Goal: Check status: Check status

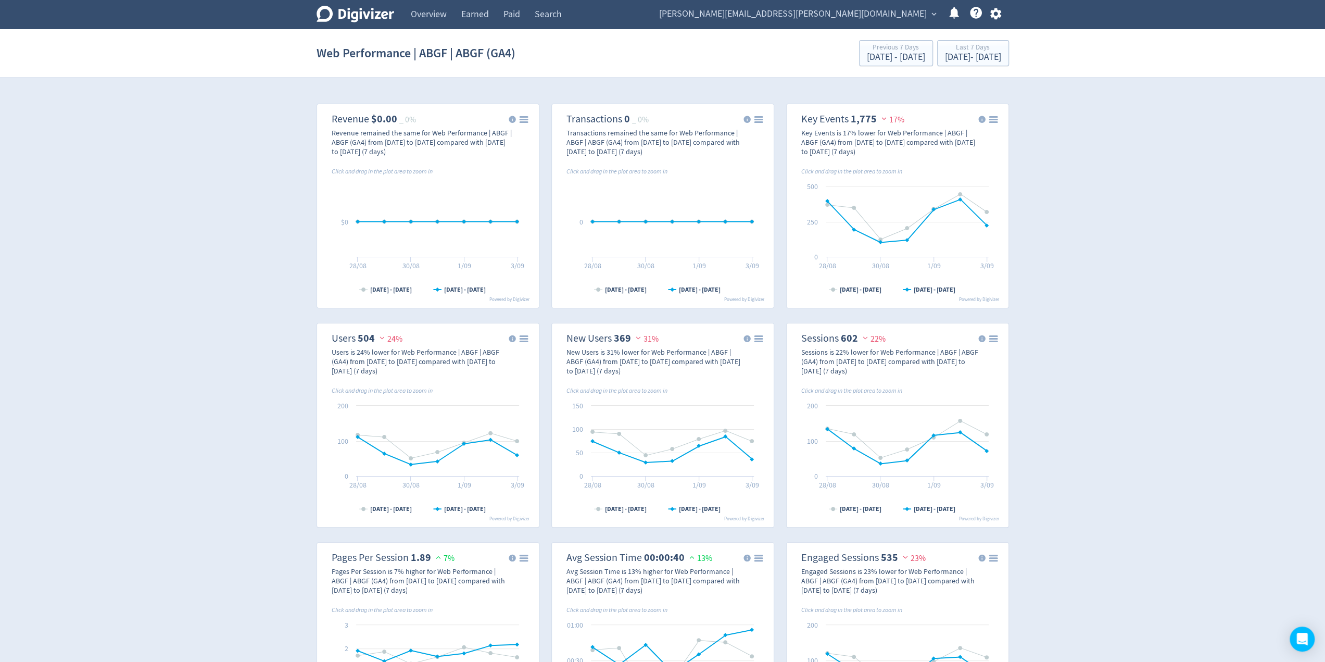
click at [828, 67] on div "Web Performance | ABGF | ABGF (GA4) Previous 7 Days [DATE] - [DATE] Last 7 Days…" at bounding box center [663, 52] width 692 height 33
click at [867, 61] on div "[DATE] - [DATE]" at bounding box center [896, 57] width 58 height 9
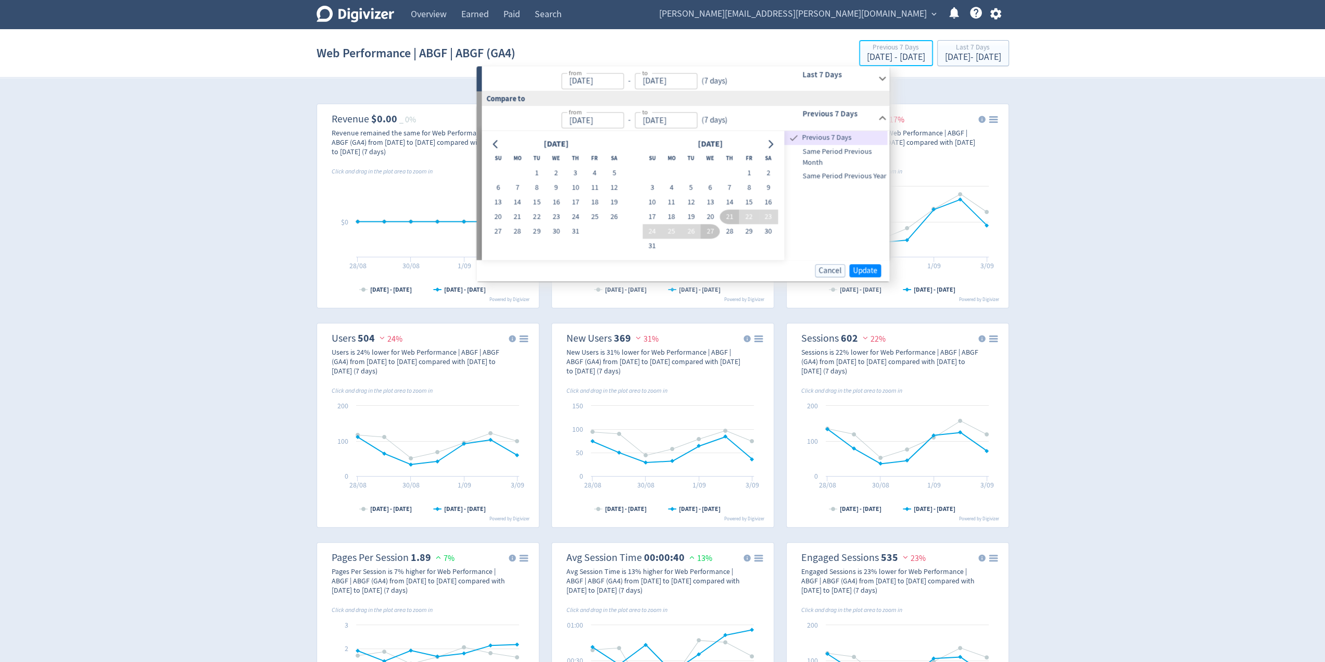
type input "[DATE]"
click at [613, 74] on input "[DATE]" at bounding box center [592, 81] width 62 height 16
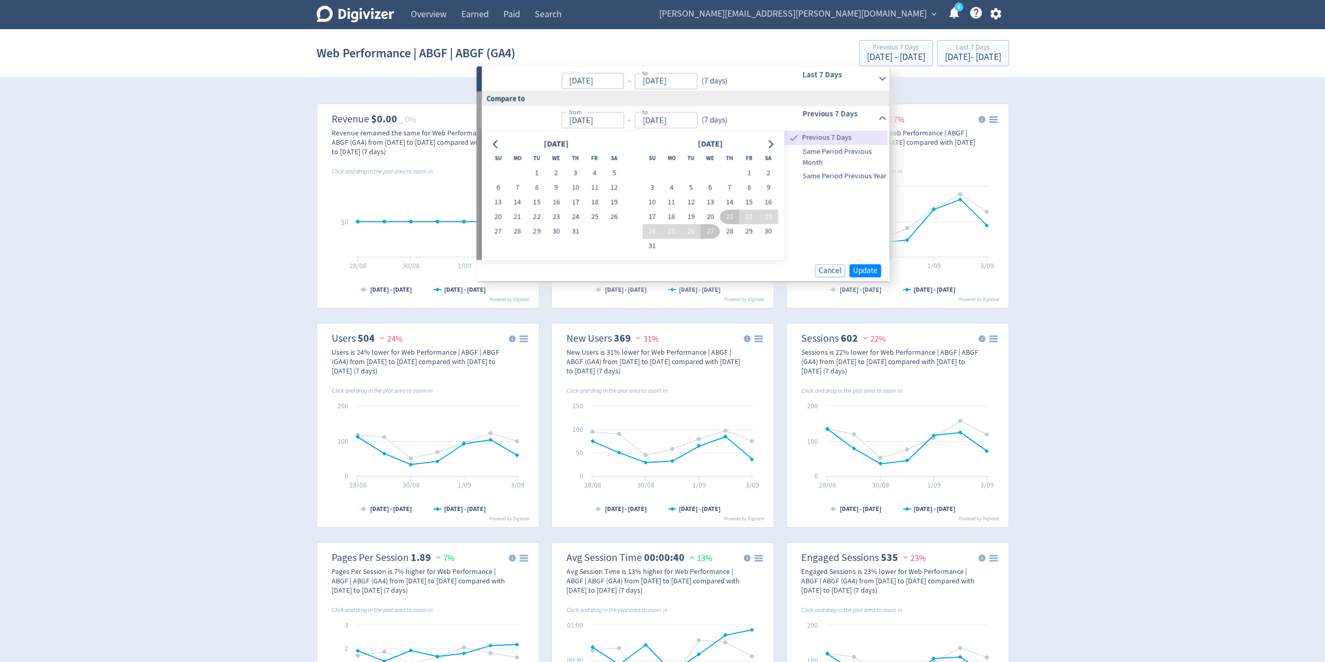
click at [584, 79] on input "[DATE]" at bounding box center [592, 81] width 62 height 16
click at [583, 80] on input "[DATE]" at bounding box center [592, 81] width 62 height 16
click at [579, 82] on input "[DATE]" at bounding box center [592, 81] width 62 height 16
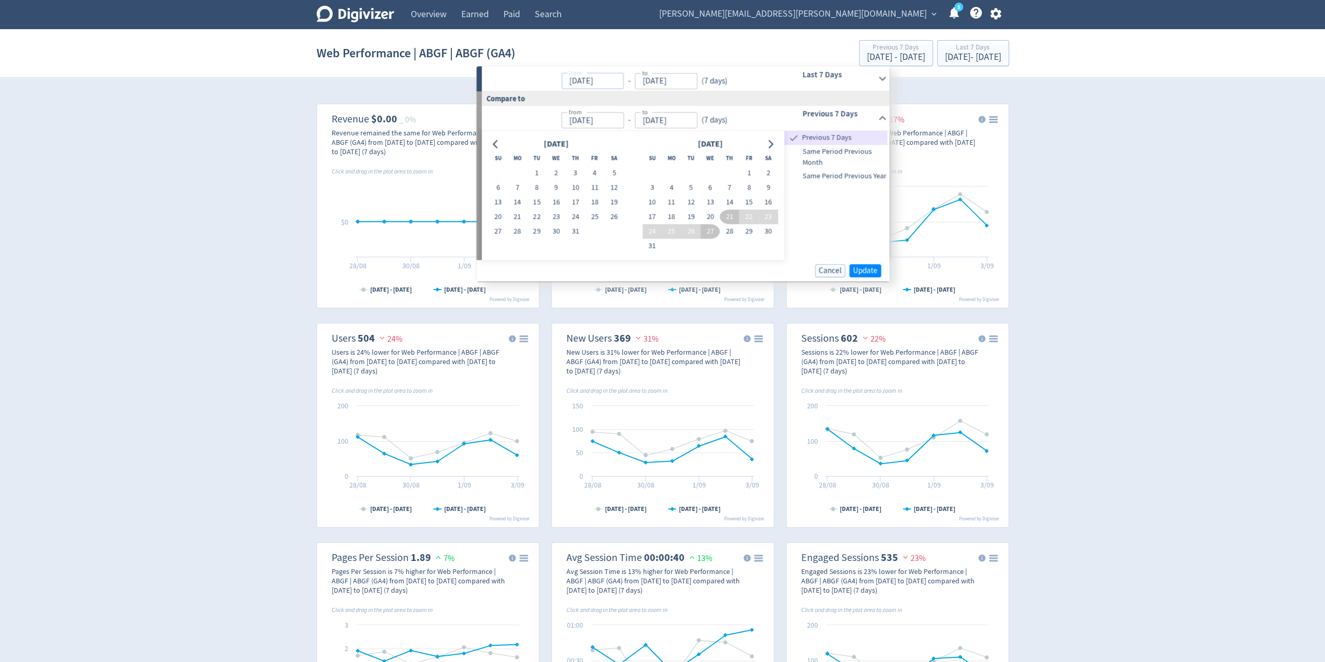
click at [832, 71] on h6 "Last 7 Days" at bounding box center [837, 74] width 71 height 12
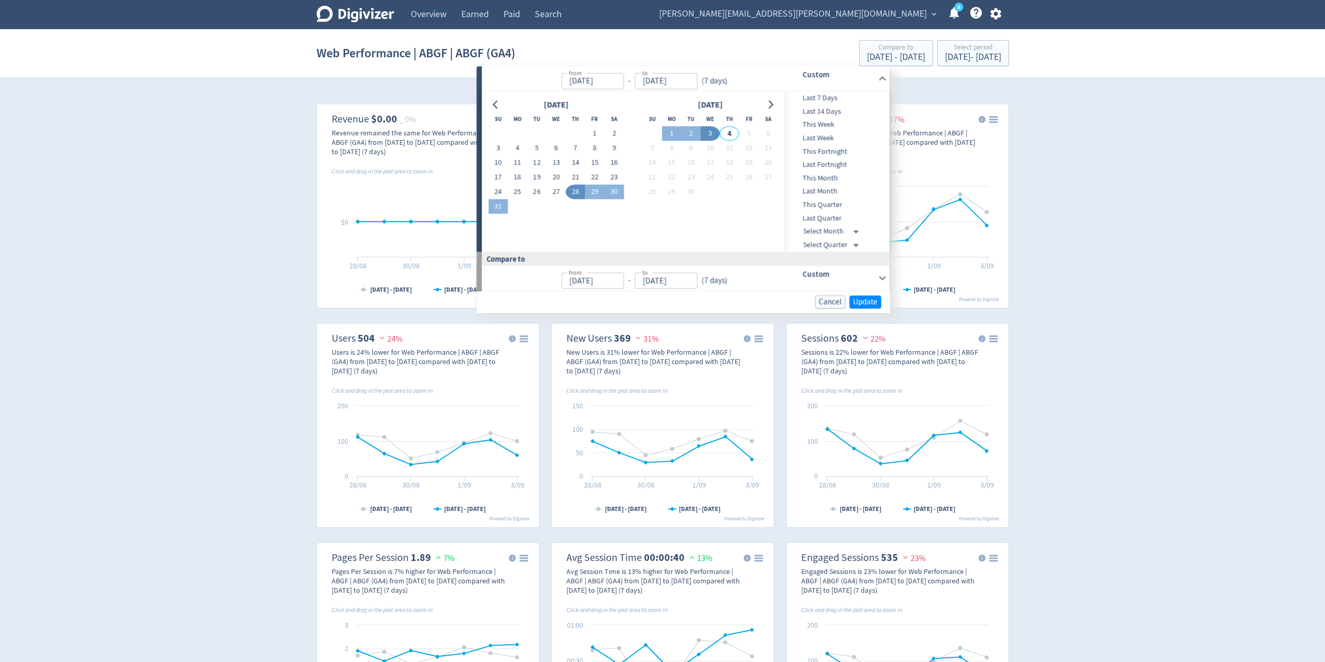
click at [486, 99] on div "[DATE] Su Mo Tu We Th Fr Sa 1 2 3 4 5 6 7 8 9 10 11 12 13 14 15 16 17 18 19 20 …" at bounding box center [633, 172] width 302 height 160
click at [496, 101] on icon "Go to previous month" at bounding box center [495, 104] width 5 height 8
drag, startPoint x: 540, startPoint y: 135, endPoint x: 575, endPoint y: 171, distance: 49.7
click at [540, 135] on button "1" at bounding box center [536, 134] width 19 height 15
type input "[DATE]"
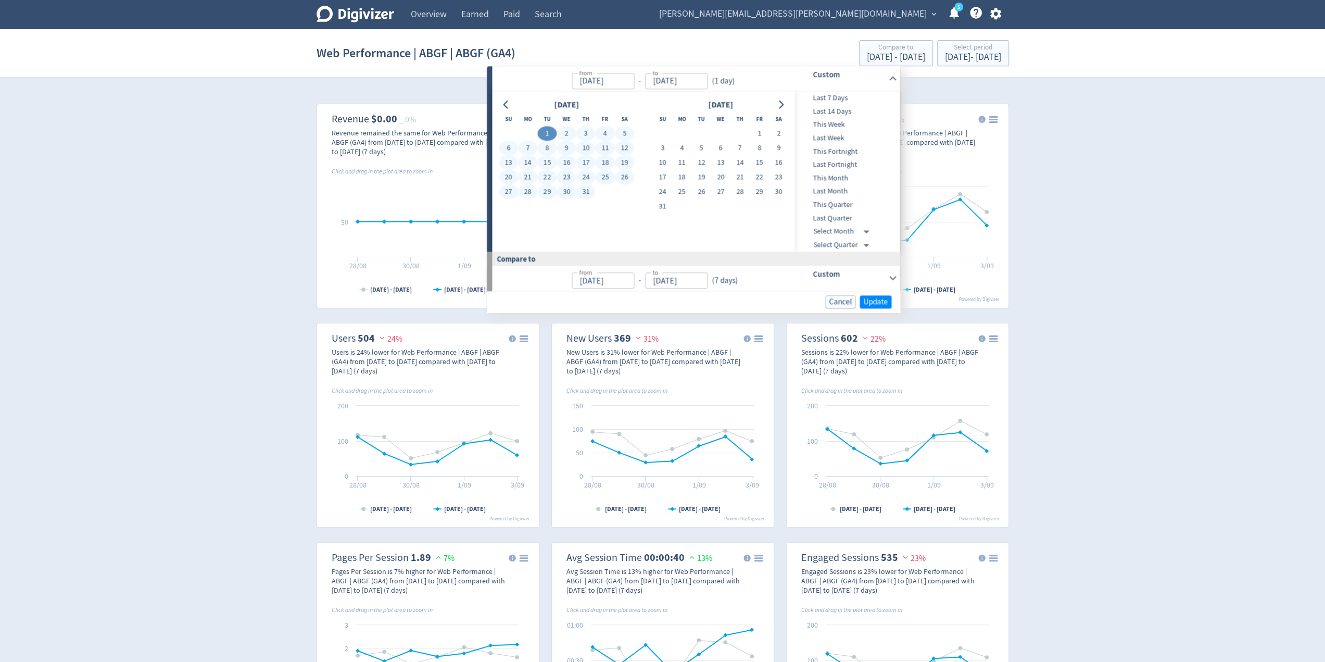
click at [587, 187] on button "31" at bounding box center [585, 192] width 19 height 15
type input "[DATE]"
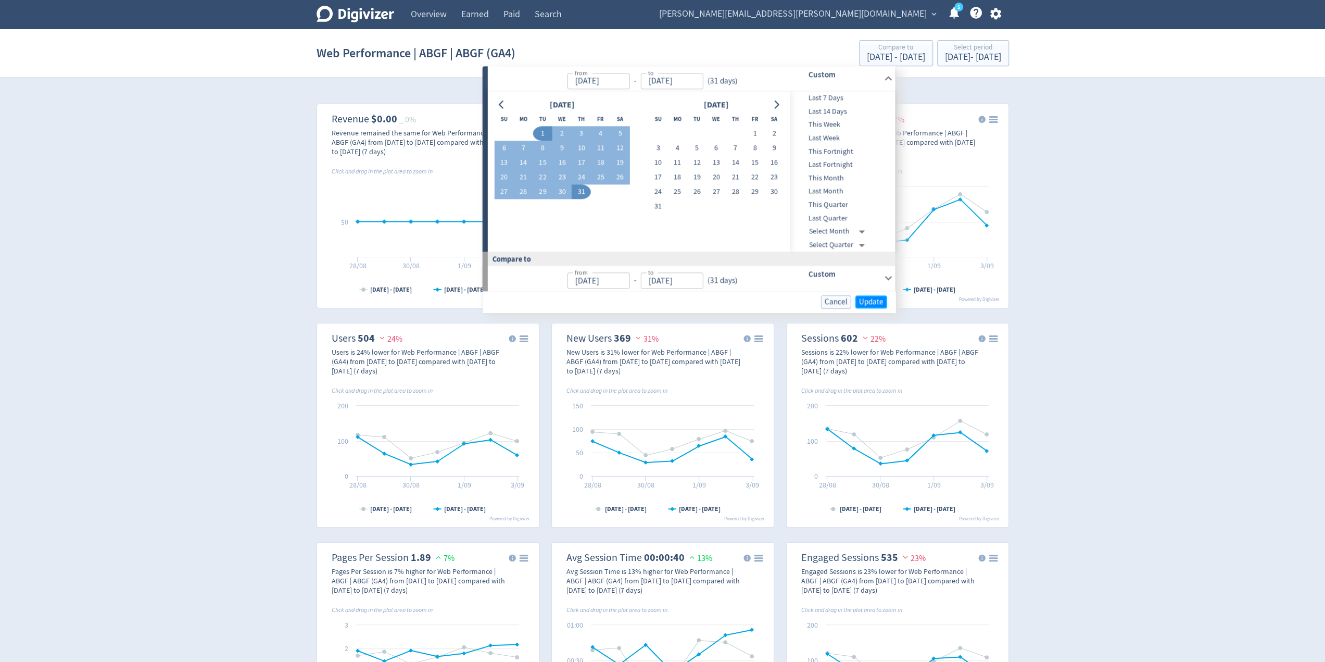
click at [875, 302] on span "Update" at bounding box center [871, 302] width 24 height 8
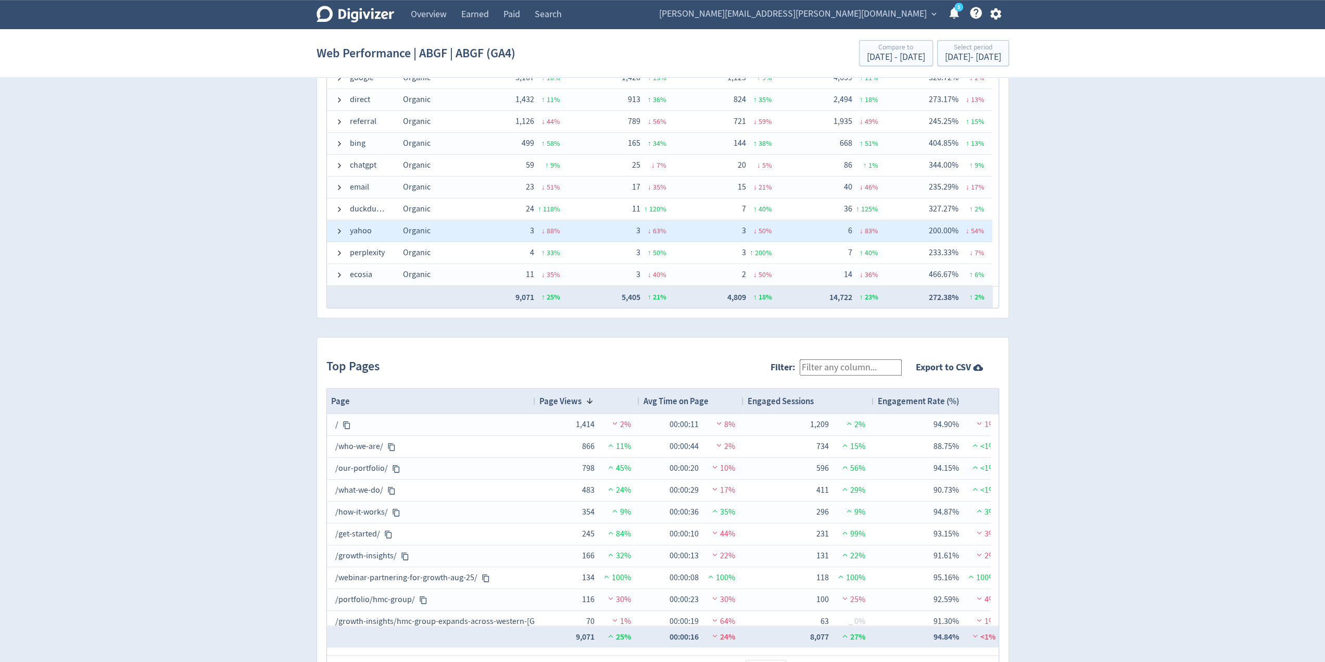
scroll to position [697, 0]
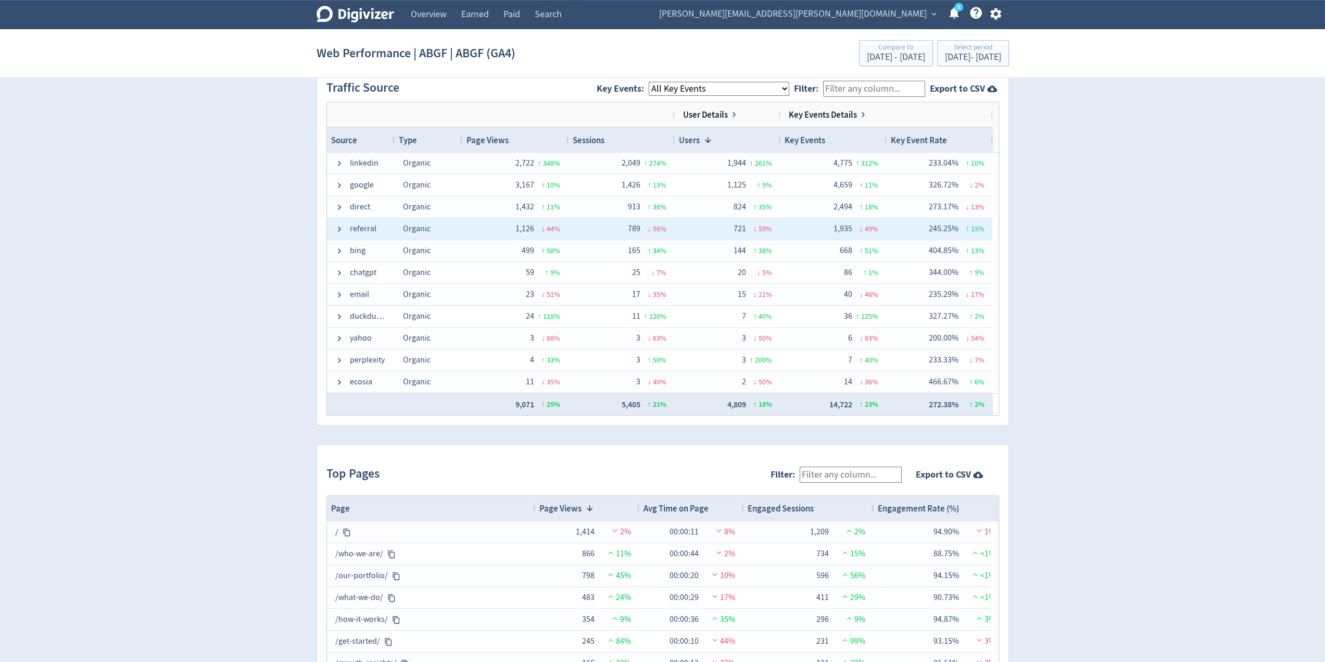
click at [336, 231] on span at bounding box center [339, 229] width 8 height 20
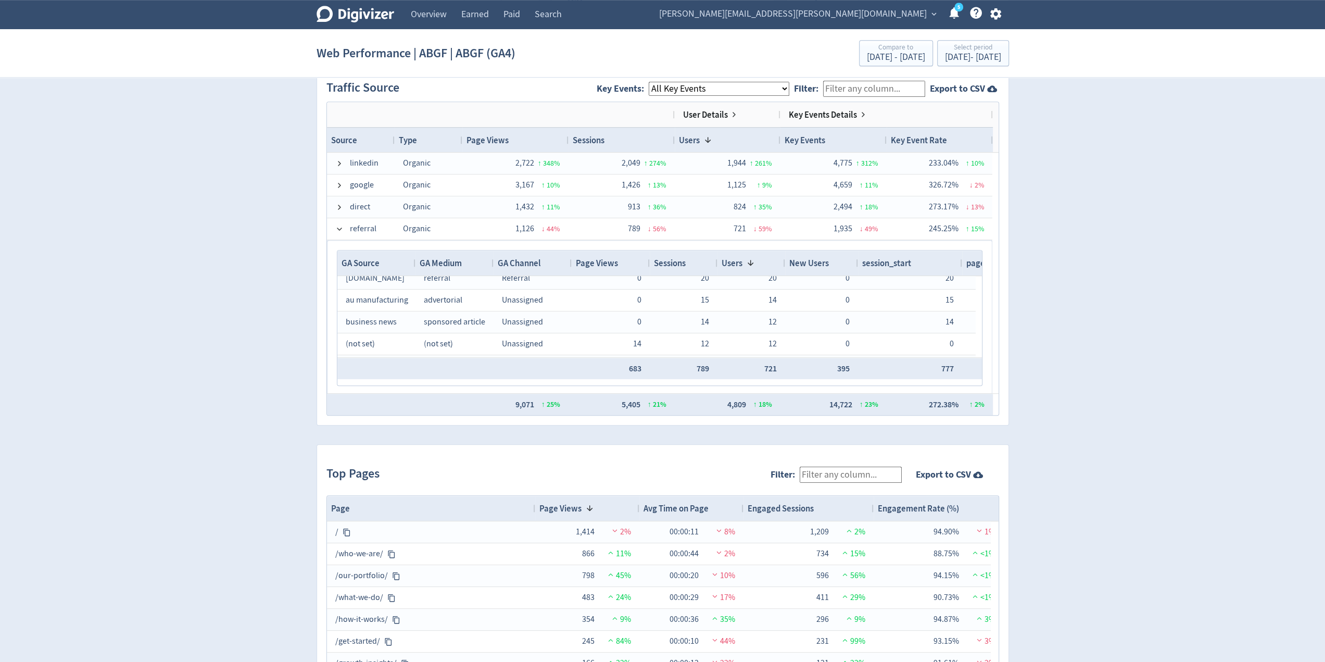
scroll to position [0, 0]
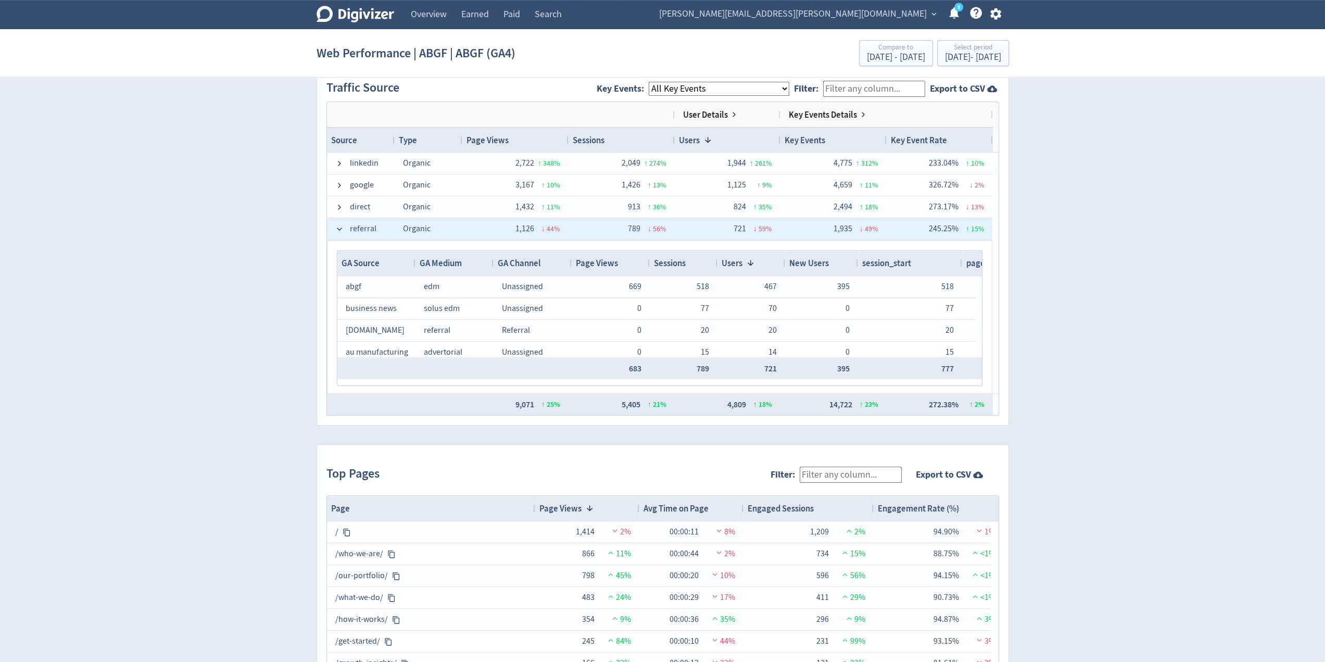
click at [337, 225] on span at bounding box center [339, 229] width 8 height 8
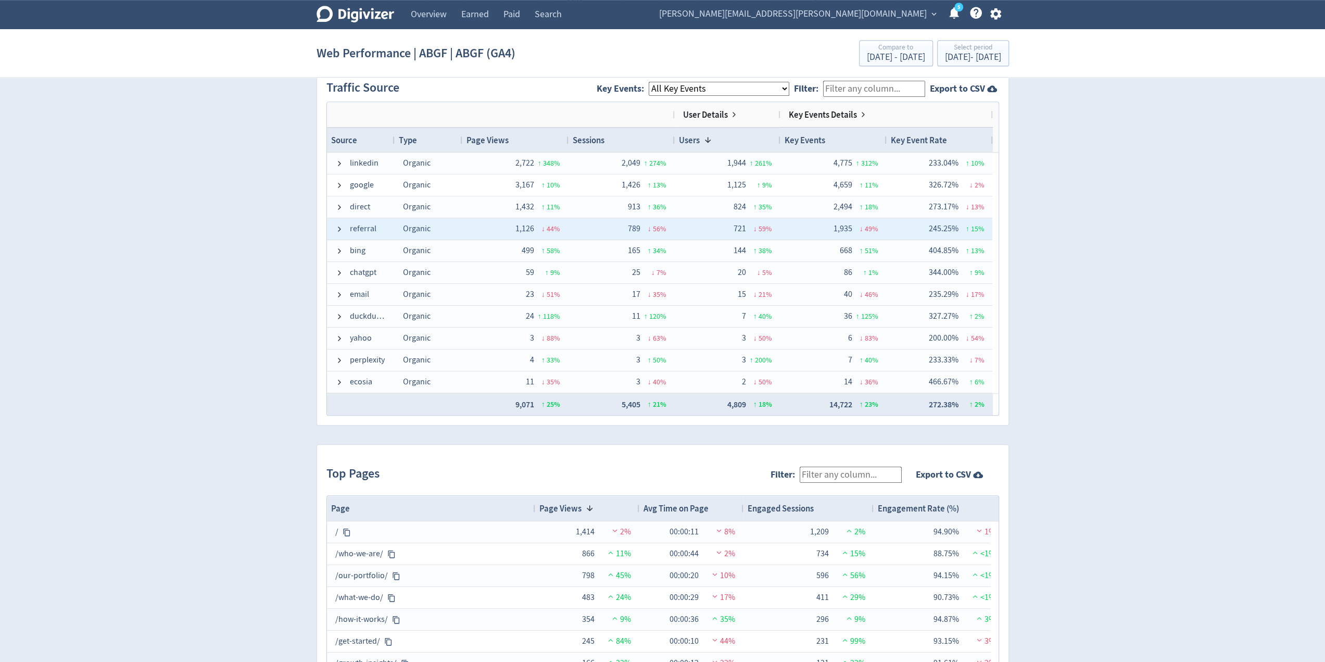
click at [337, 225] on span at bounding box center [339, 229] width 8 height 8
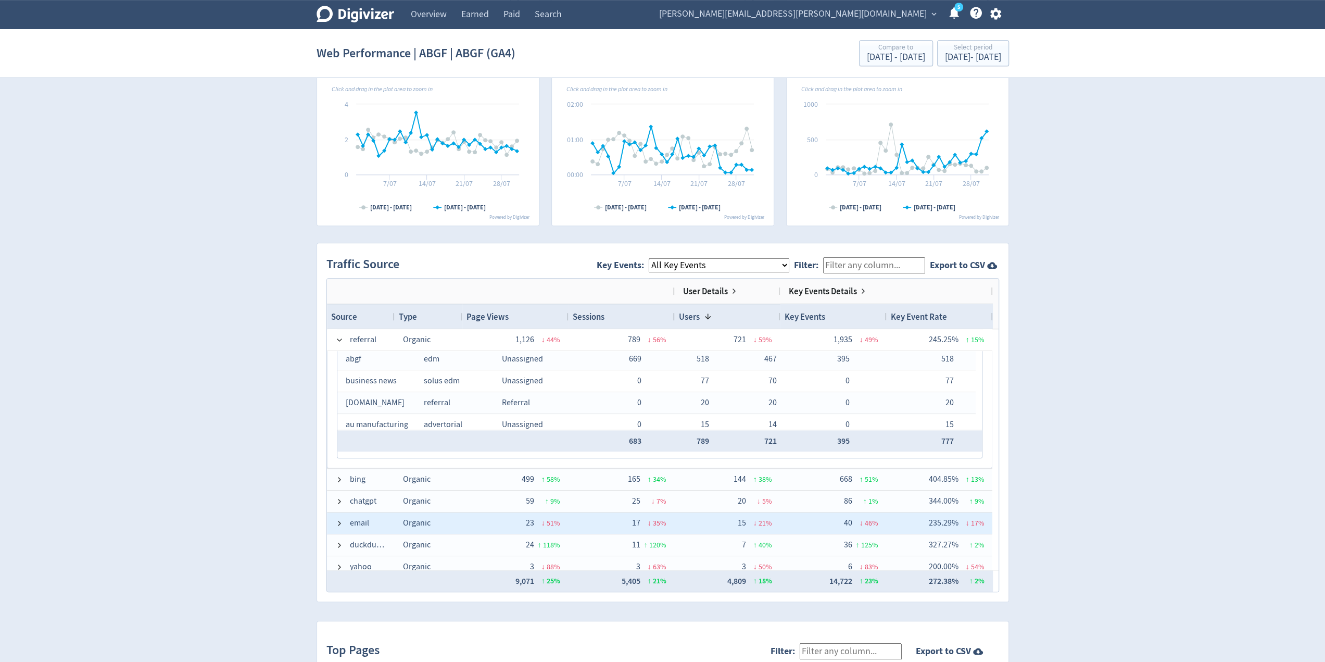
click at [337, 519] on span at bounding box center [339, 523] width 8 height 8
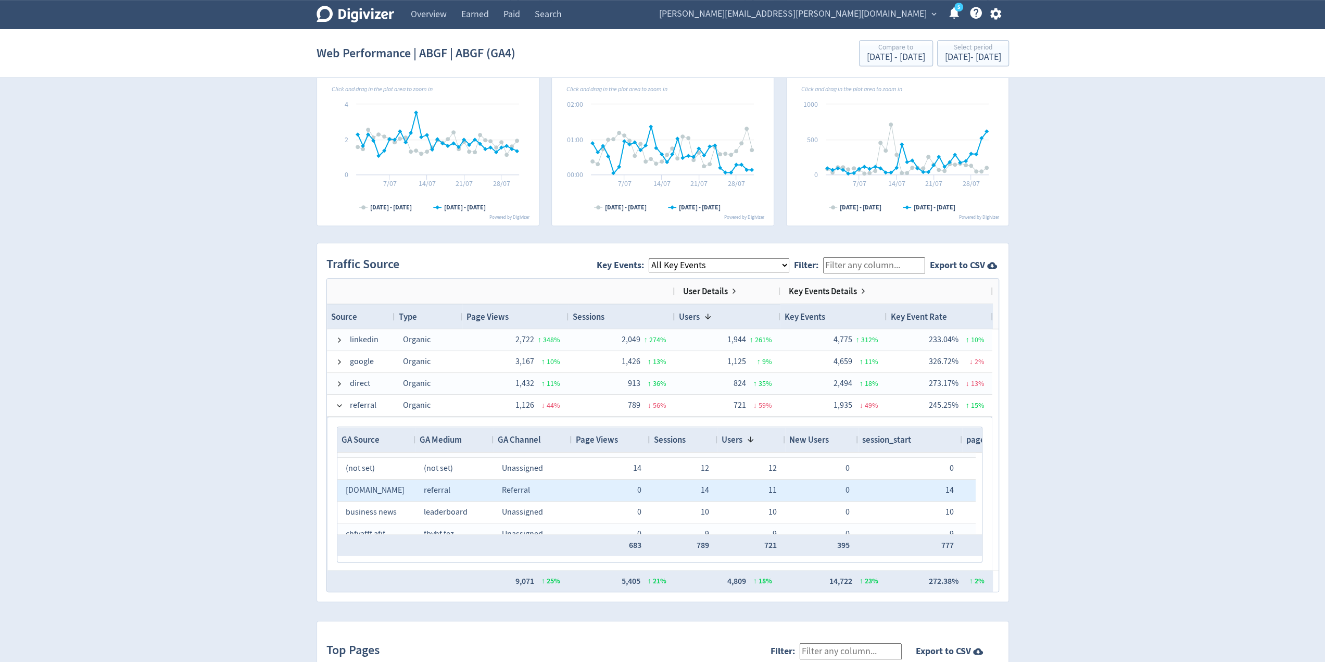
scroll to position [52, 0]
click at [1162, 403] on div "Digivizer Logo [PERSON_NAME] Logo Overview Earned Paid Search Web Performance R…" at bounding box center [662, 237] width 1325 height 1517
